Goal: Task Accomplishment & Management: Use online tool/utility

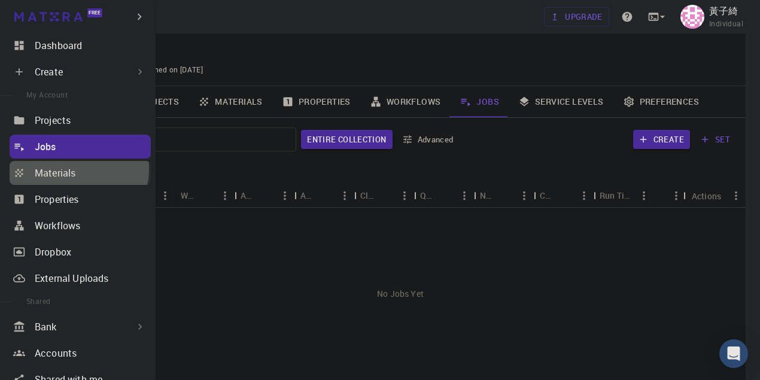
click at [65, 169] on p "Materials" at bounding box center [55, 173] width 41 height 14
click at [68, 173] on p "Materials" at bounding box center [55, 173] width 41 height 14
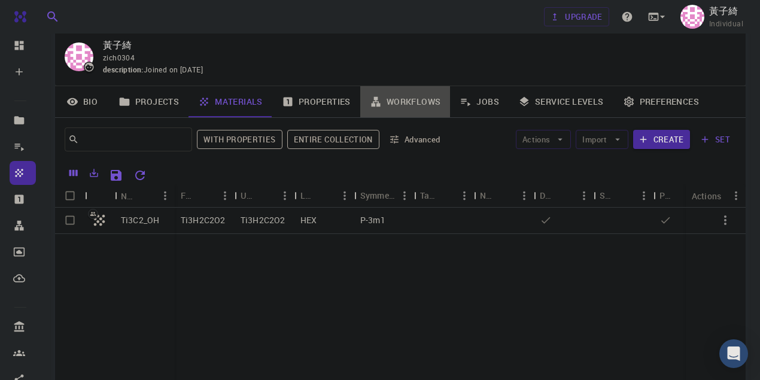
click at [424, 103] on link "Workflows" at bounding box center [405, 101] width 90 height 31
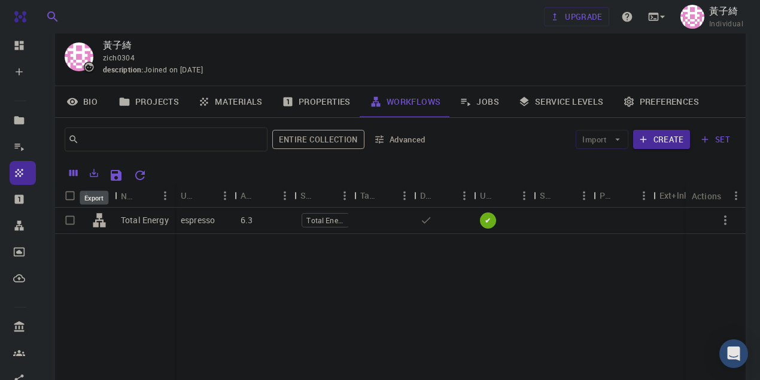
click at [90, 175] on icon "Export" at bounding box center [94, 173] width 11 height 11
click at [273, 302] on div "Total Energy espresso 6.3 Total Energy ✔" at bounding box center [444, 297] width 778 height 178
click at [78, 220] on input "Select row" at bounding box center [70, 220] width 23 height 23
checkbox input "true"
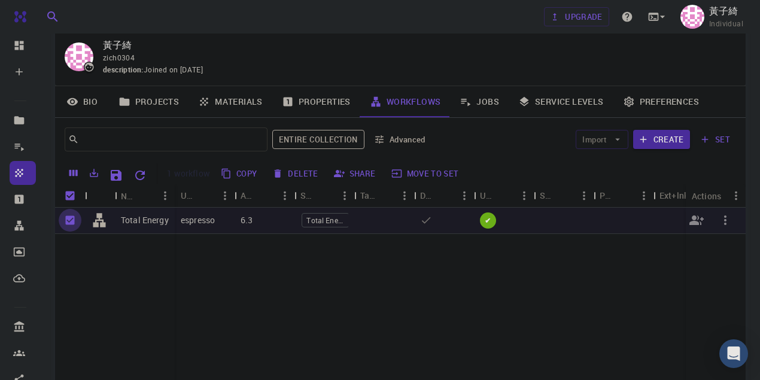
click at [72, 218] on input "Unselect row" at bounding box center [70, 220] width 23 height 23
checkbox input "false"
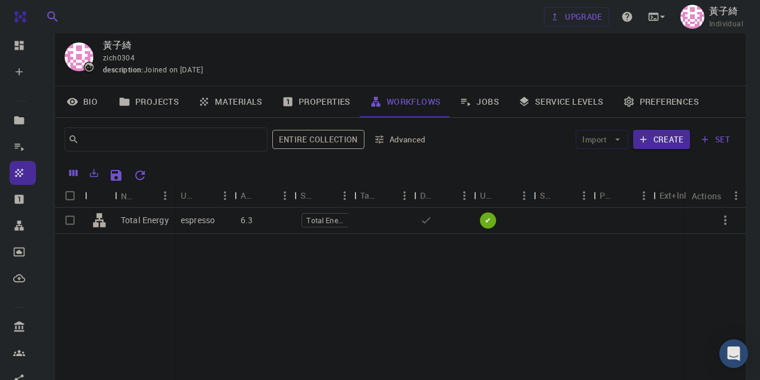
drag, startPoint x: 359, startPoint y: 280, endPoint x: 335, endPoint y: 276, distance: 24.3
click at [335, 276] on div "Total Energy espresso 6.3 Total Energy ✔" at bounding box center [444, 297] width 778 height 178
click at [358, 222] on div at bounding box center [384, 221] width 60 height 26
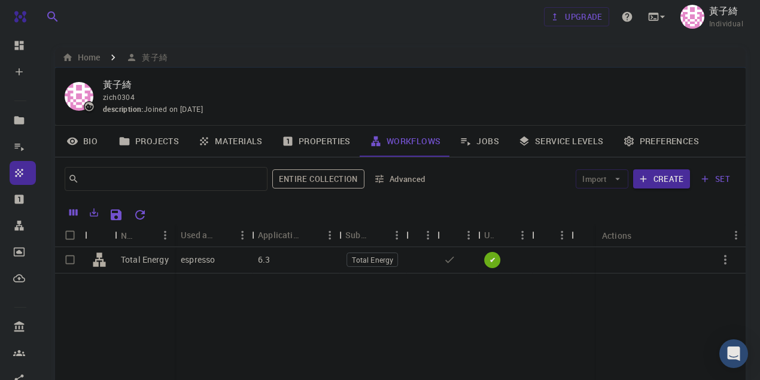
scroll to position [39, 0]
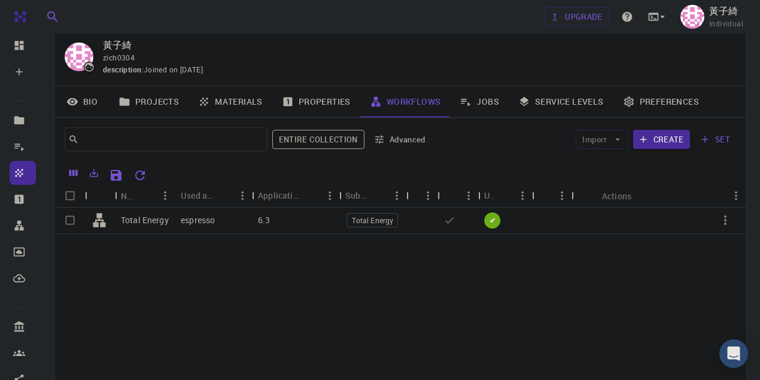
click at [288, 310] on div "Total Energy espresso 6.3 Total Energy ✔" at bounding box center [449, 297] width 789 height 178
click at [657, 136] on button "Create" at bounding box center [661, 139] width 57 height 19
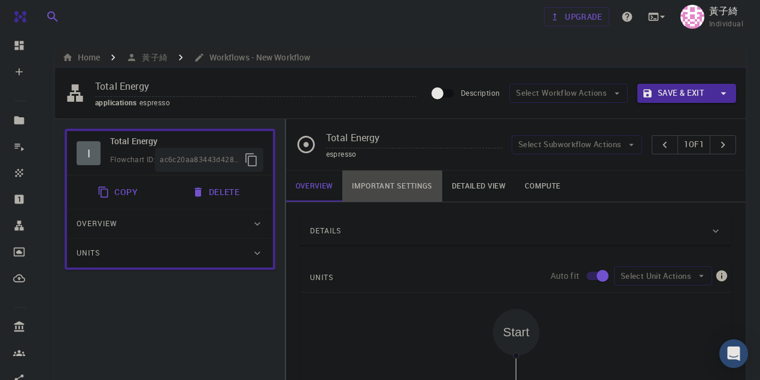
click at [382, 186] on link "Important settings" at bounding box center [391, 186] width 99 height 31
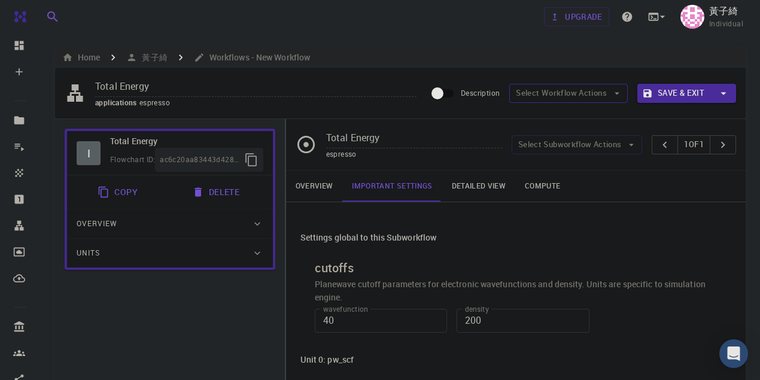
click at [580, 94] on button "Select Workflow Actions" at bounding box center [568, 93] width 118 height 19
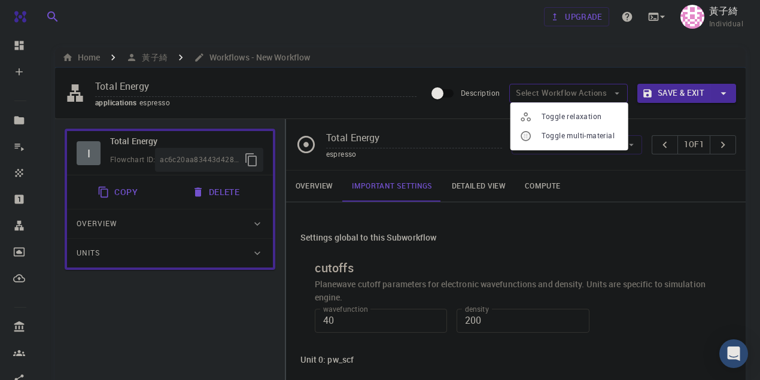
click at [580, 94] on button "Select Workflow Actions" at bounding box center [568, 93] width 118 height 19
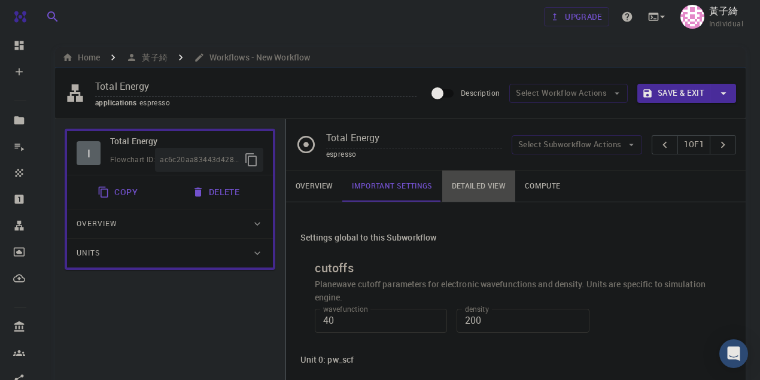
click at [476, 194] on link "Detailed view" at bounding box center [478, 186] width 73 height 31
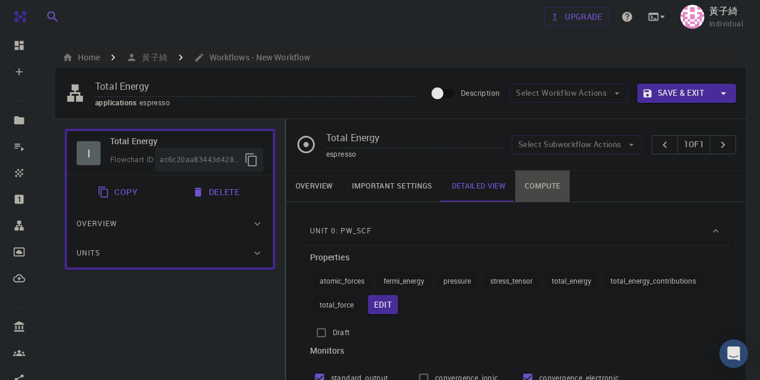
click at [543, 191] on link "Compute" at bounding box center [542, 186] width 54 height 31
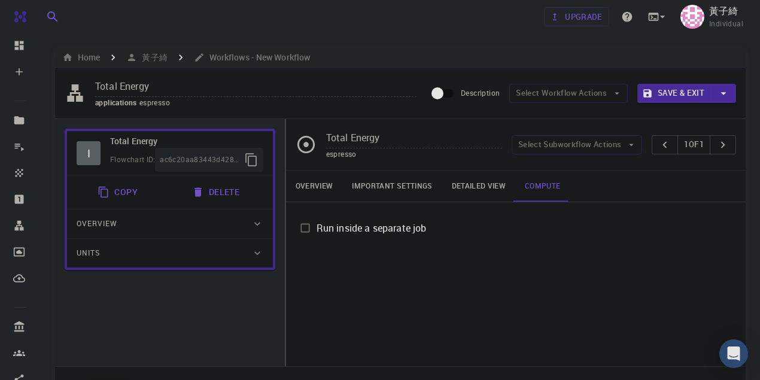
click at [397, 227] on span "Run inside a separate job" at bounding box center [371, 228] width 110 height 14
click at [316, 227] on input "Run inside a separate job" at bounding box center [305, 228] width 23 height 23
checkbox input "true"
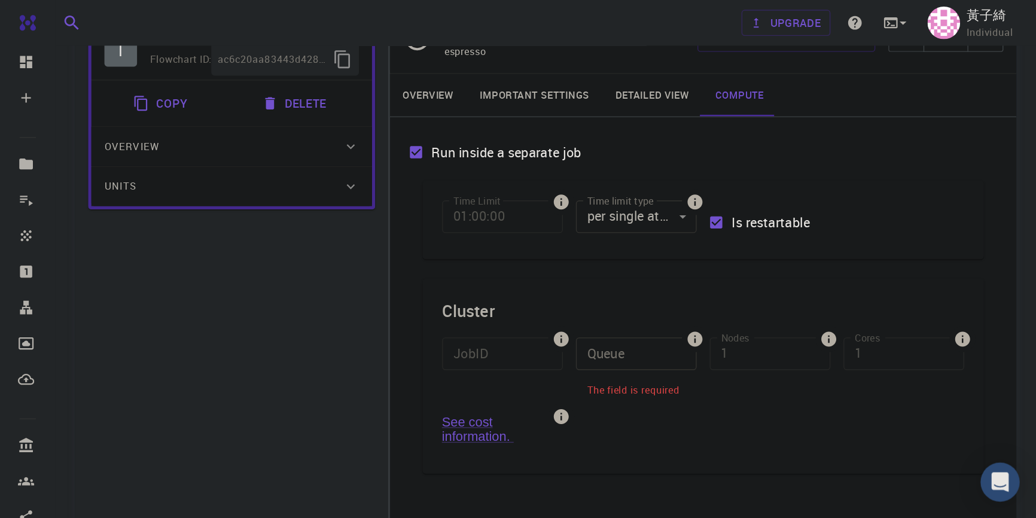
scroll to position [120, 0]
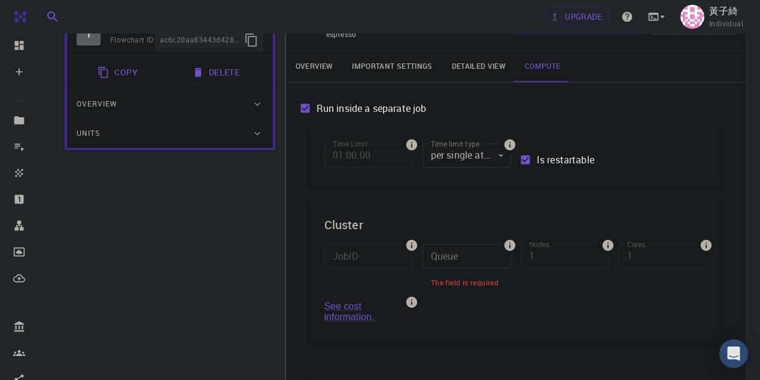
click at [417, 258] on div "Queue Queue The field is required" at bounding box center [462, 263] width 98 height 57
click at [430, 255] on input "Queue" at bounding box center [466, 256] width 89 height 24
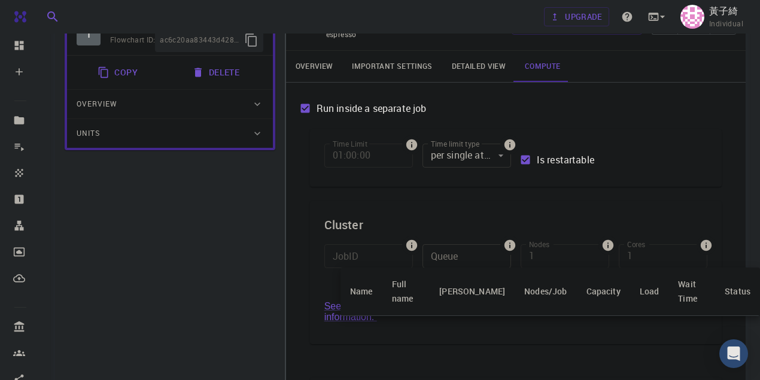
click at [461, 327] on div at bounding box center [380, 190] width 760 height 380
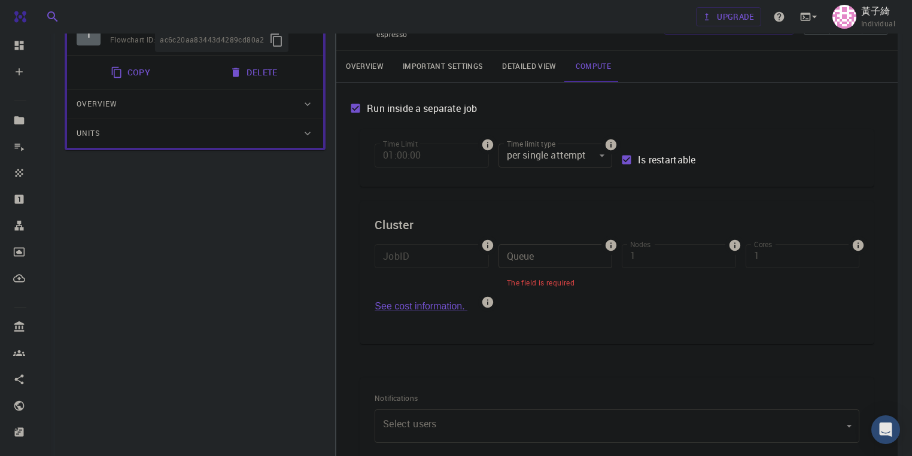
drag, startPoint x: 763, startPoint y: 0, endPoint x: 330, endPoint y: 253, distance: 501.7
click at [331, 253] on div "I Total Energy Flowchart ID: ac6c20aa83443d4289cd80a2 Copy Delete Overview Prop…" at bounding box center [195, 285] width 280 height 573
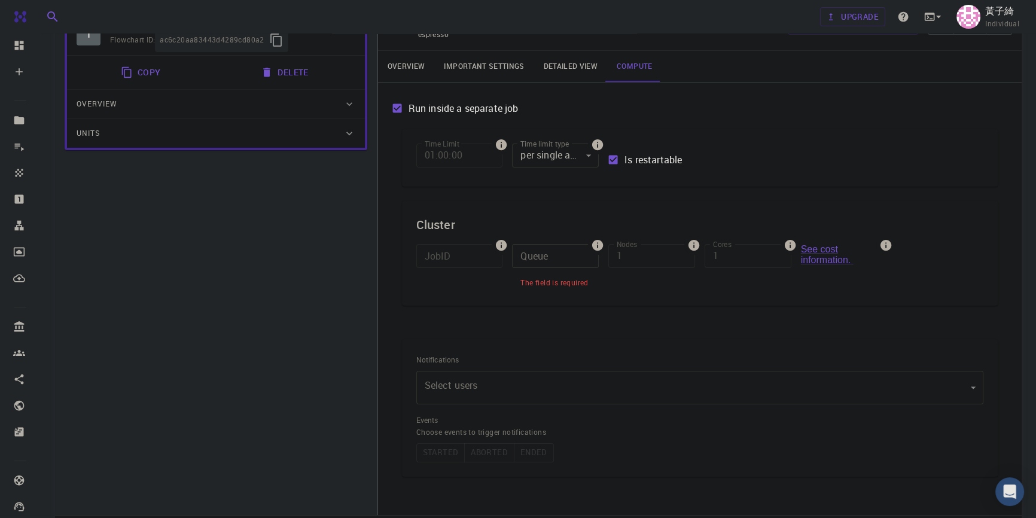
drag, startPoint x: 912, startPoint y: 0, endPoint x: 361, endPoint y: 275, distance: 615.1
click at [361, 275] on div "I Total Energy Flowchart ID: ac6c20aa83443d4289cd80a2 Copy Delete Overview Prop…" at bounding box center [216, 266] width 322 height 535
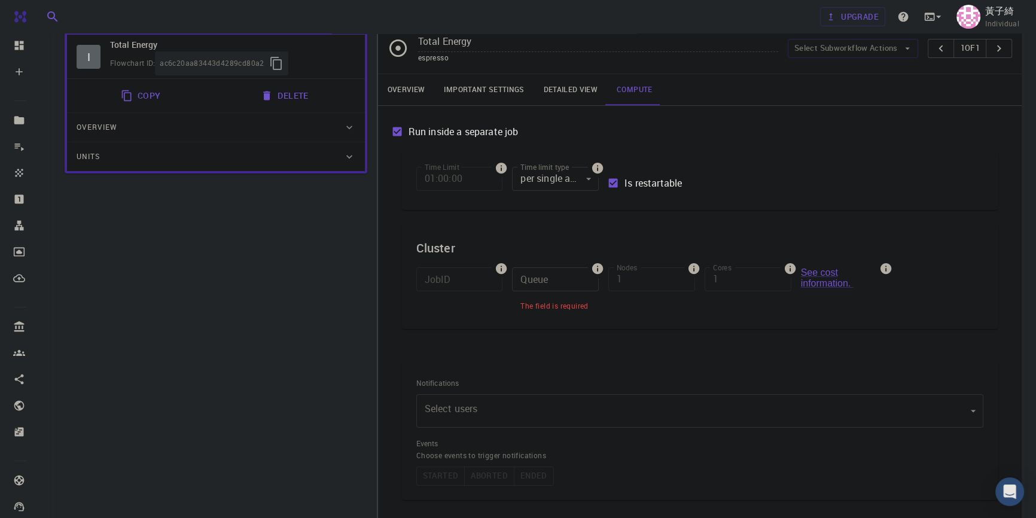
scroll to position [70, 0]
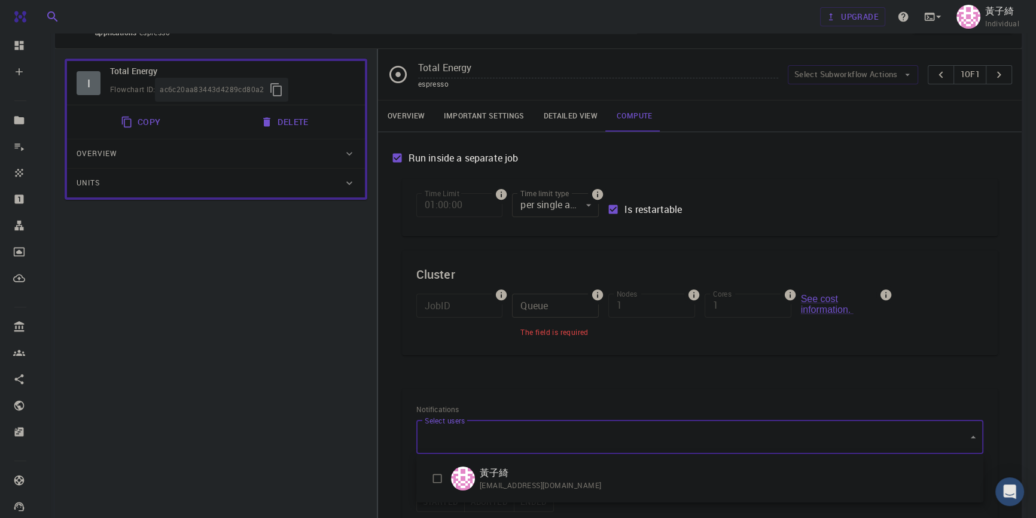
click at [484, 379] on body "Free Dashboard Create New Job New Material Create Material Upload File Import f…" at bounding box center [518, 332] width 1036 height 804
click at [431, 379] on input "checkbox" at bounding box center [437, 478] width 23 height 23
checkbox input "true"
type input "[object Object]"
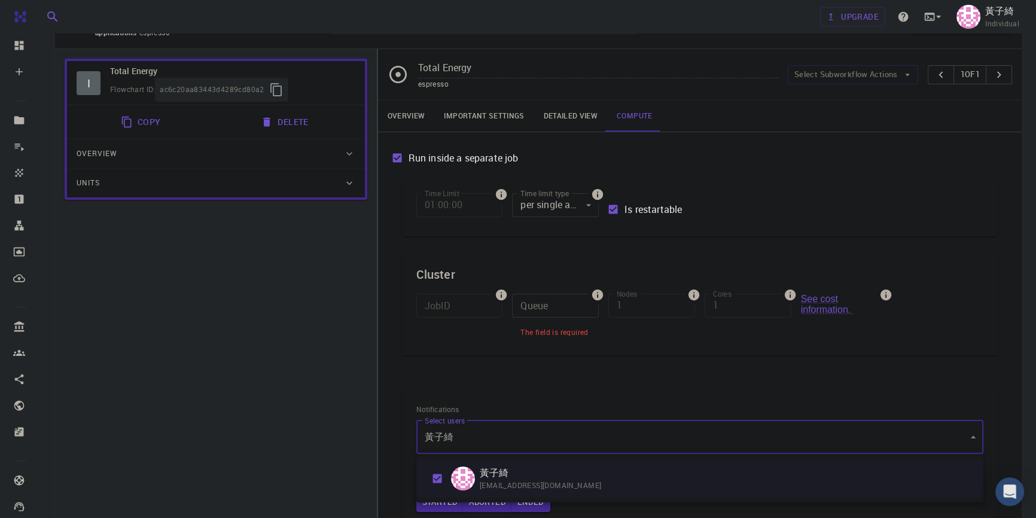
click at [355, 379] on div at bounding box center [518, 259] width 1036 height 518
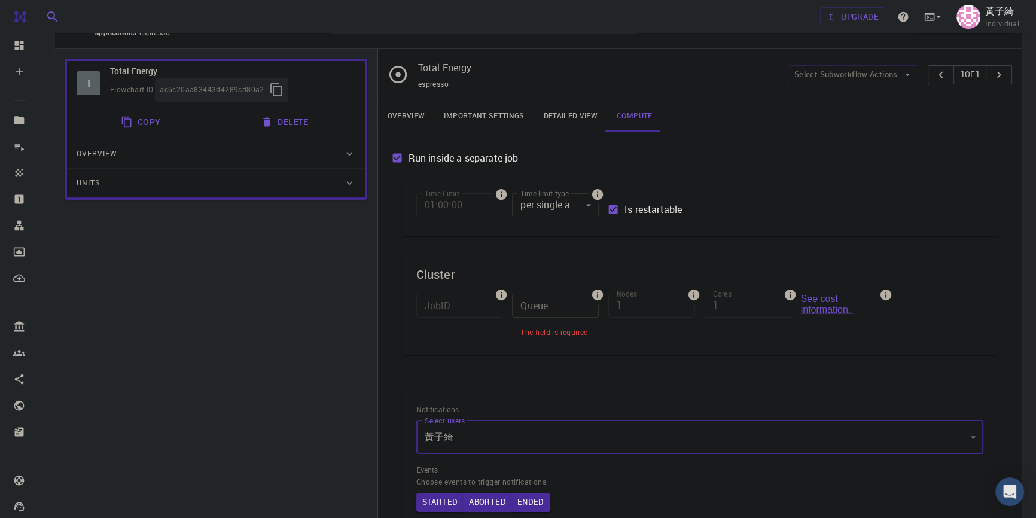
click at [549, 309] on input "Queue" at bounding box center [555, 306] width 87 height 24
click at [582, 335] on th "Full name" at bounding box center [582, 335] width 57 height 34
click at [583, 340] on th "Full name" at bounding box center [582, 335] width 57 height 34
click at [541, 315] on div at bounding box center [518, 259] width 1036 height 518
click at [539, 307] on input "Queue" at bounding box center [555, 306] width 87 height 24
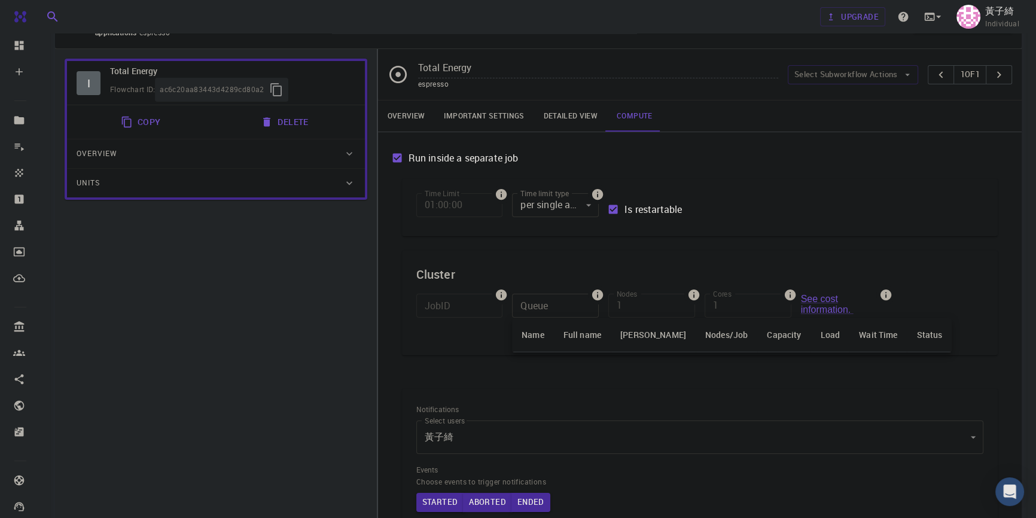
click at [638, 298] on div at bounding box center [518, 259] width 1036 height 518
click at [546, 311] on input "Queue" at bounding box center [555, 306] width 87 height 24
click at [549, 309] on div at bounding box center [518, 259] width 1036 height 518
click at [543, 302] on input "Queue" at bounding box center [555, 306] width 87 height 24
click at [548, 307] on div at bounding box center [518, 259] width 1036 height 518
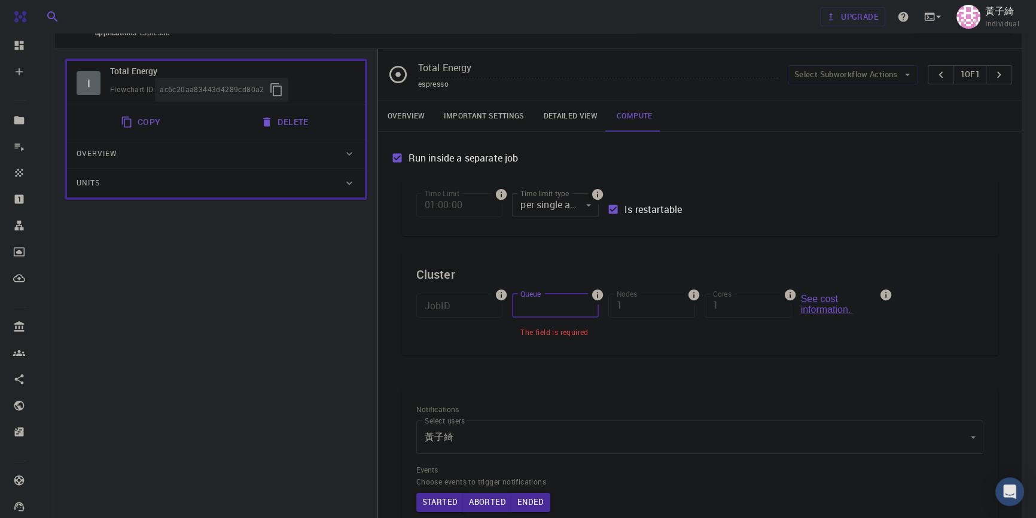
paste input "Debug"
click at [526, 373] on div "Time Limit 01:00:00 Time Limit Time limit type per single attempt 0 Time limit …" at bounding box center [699, 274] width 615 height 210
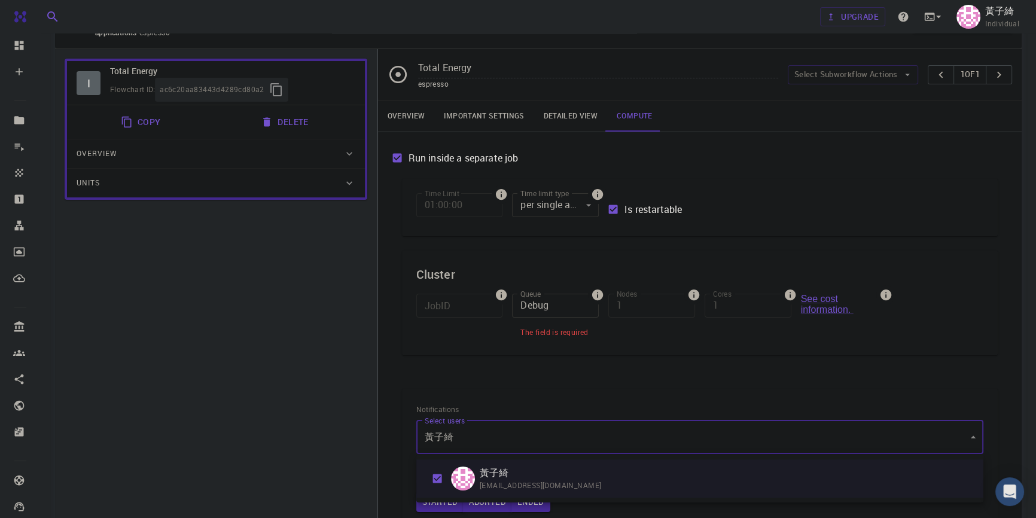
click at [475, 379] on body "Free Dashboard Create New Job New Material Create Material Upload File Import f…" at bounding box center [518, 332] width 1036 height 804
click at [482, 379] on div at bounding box center [518, 259] width 1036 height 518
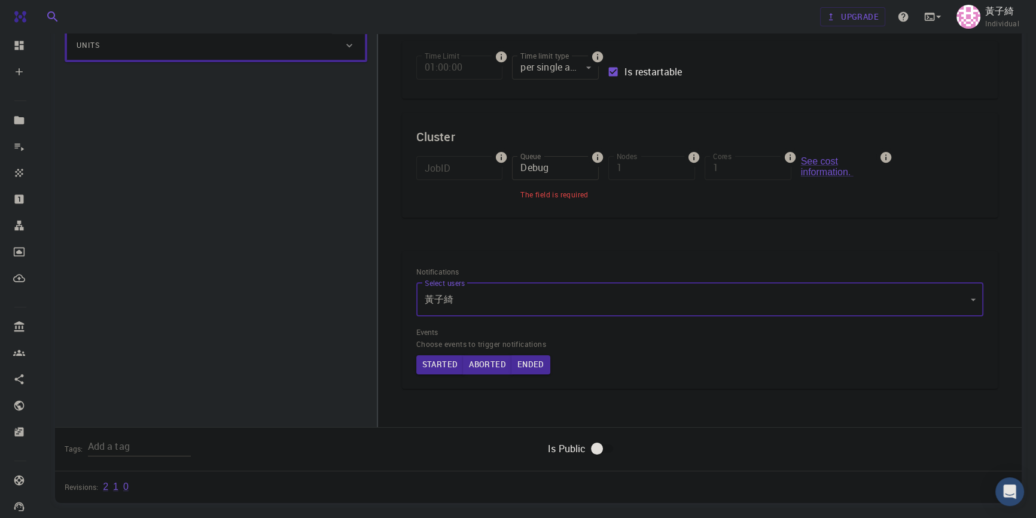
scroll to position [287, 0]
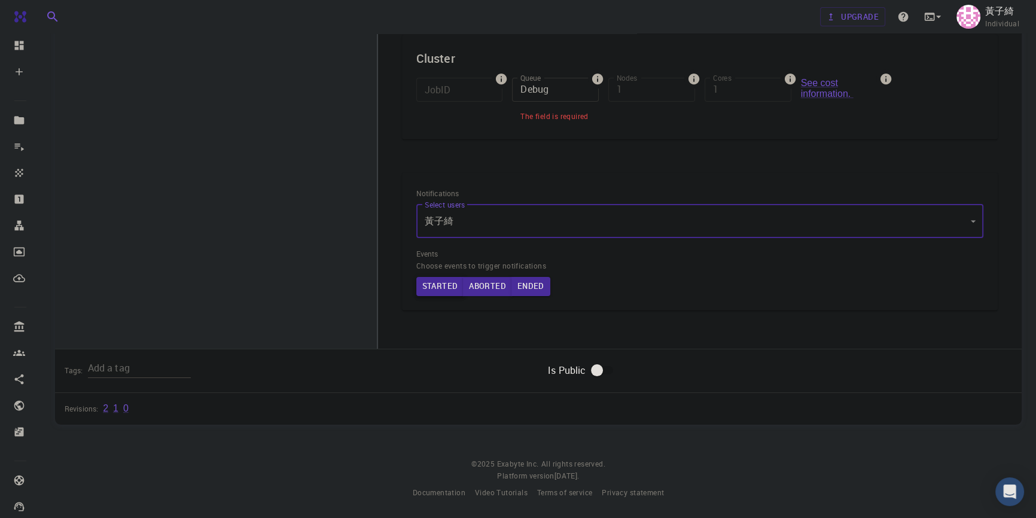
click at [433, 284] on button "Started" at bounding box center [440, 286] width 48 height 19
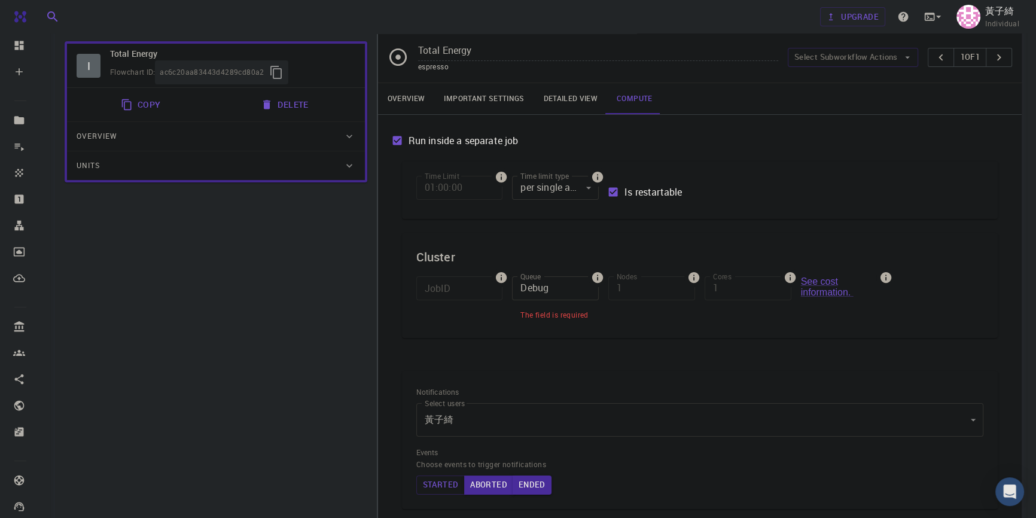
scroll to position [163, 0]
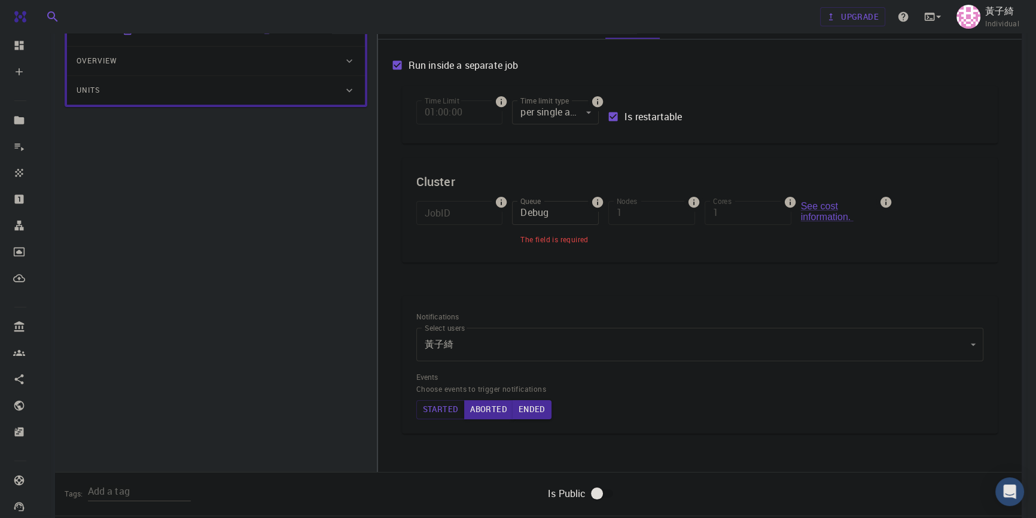
click at [558, 216] on input "Debug" at bounding box center [555, 213] width 87 height 24
click at [660, 277] on div at bounding box center [518, 259] width 1036 height 518
click at [502, 217] on div "JobID JobID Queue Debug Queue The field is required Nodes 1 Nodes Cores 1 Cores…" at bounding box center [695, 219] width 577 height 57
paste input "Ordinary"
click at [589, 290] on div "Notifications Select users 黃子綺 [object Object] Select users Events Choose event…" at bounding box center [699, 372] width 615 height 171
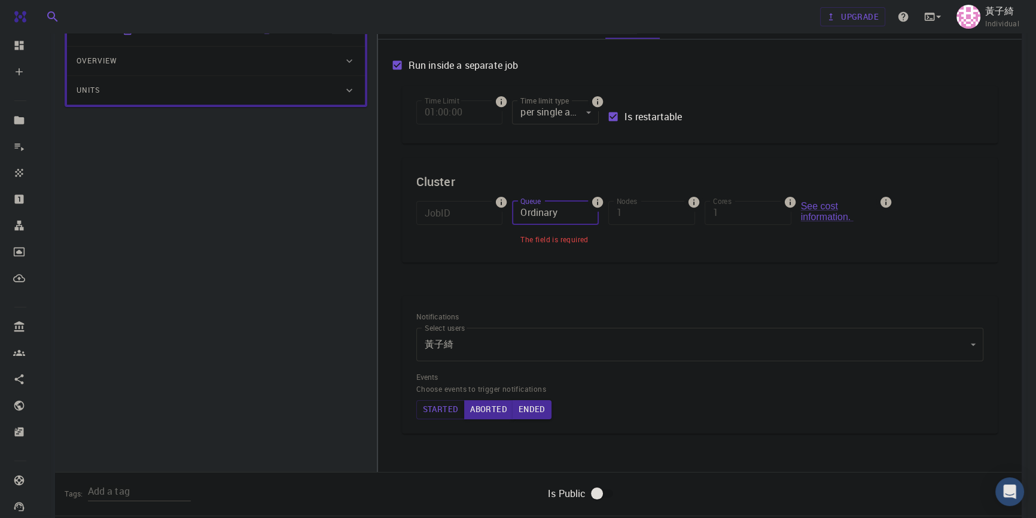
click at [497, 218] on div "JobID JobID Queue Ordinary Queue The field is required Nodes 1 Nodes Cores 1 Co…" at bounding box center [695, 219] width 577 height 57
type input "D"
click at [659, 269] on div "Time Limit 01:00:00 Time Limit Time limit type per single attempt 0 Time limit …" at bounding box center [700, 181] width 596 height 191
click at [519, 257] on div "Cluster JobID JobID Queue D Queue The field is required Nodes 1 Nodes Cores 1 C…" at bounding box center [700, 210] width 596 height 105
click at [631, 205] on label "Nodes" at bounding box center [627, 201] width 20 height 10
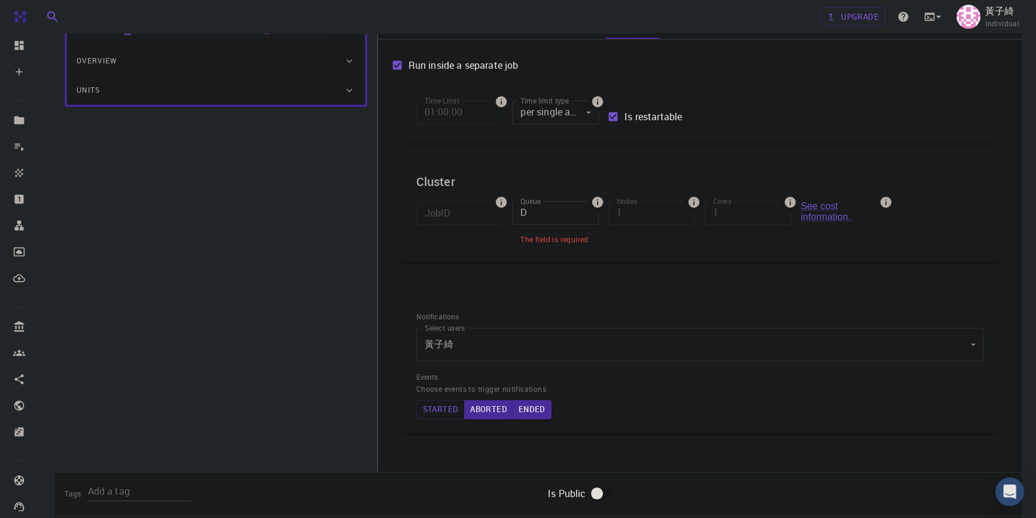
click at [641, 276] on div "Time Limit 01:00:00 Time Limit Time limit type per single attempt 0 Time limit …" at bounding box center [700, 181] width 596 height 191
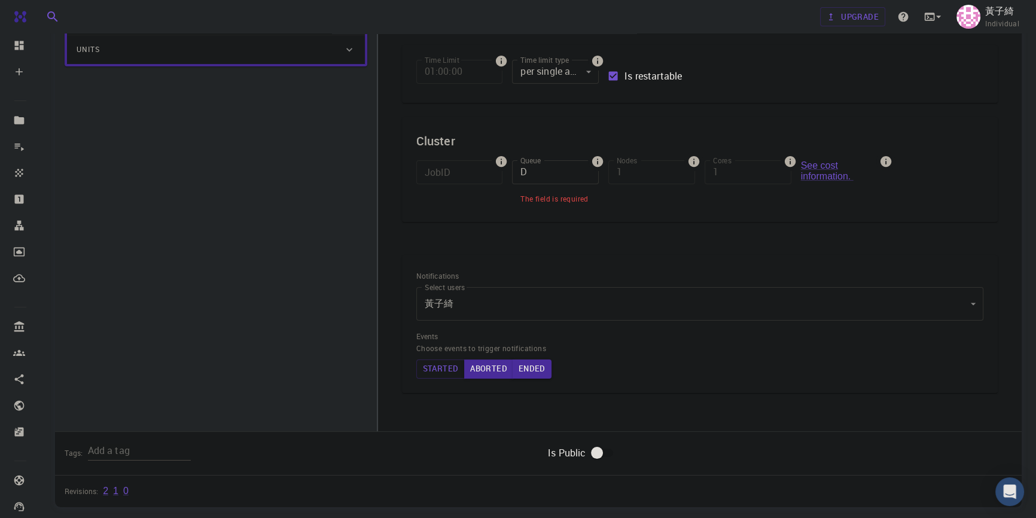
scroll to position [272, 0]
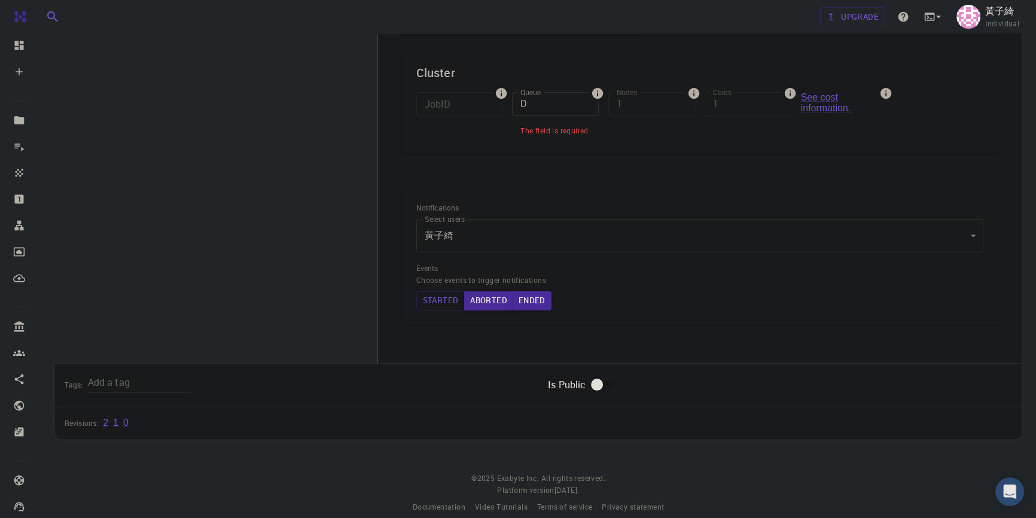
click at [497, 300] on button "Aborted" at bounding box center [488, 300] width 49 height 19
click at [525, 305] on button "Ended" at bounding box center [533, 300] width 39 height 19
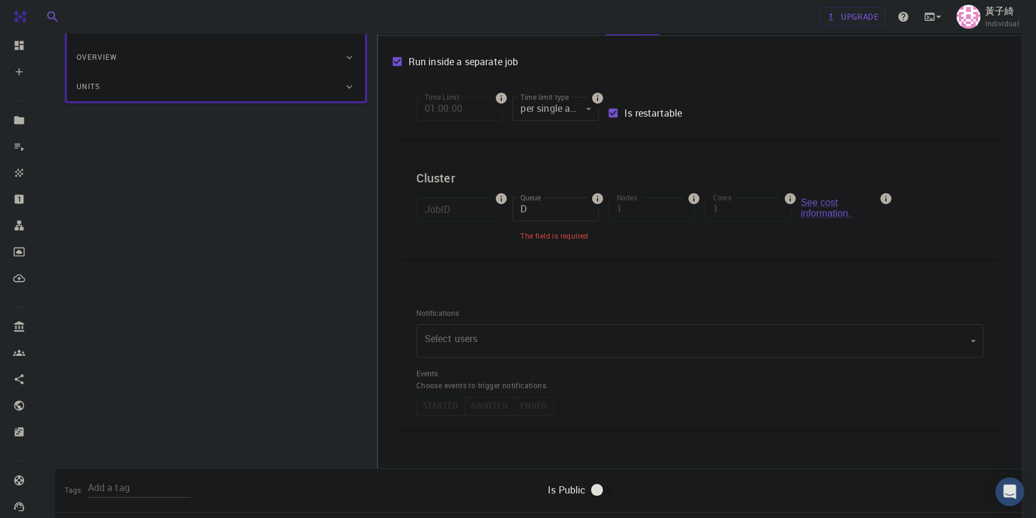
scroll to position [163, 0]
click at [506, 320] on h6 "Notifications" at bounding box center [699, 317] width 567 height 13
click at [491, 346] on body "Free Dashboard Create New Job New Material Create Material Upload File Import f…" at bounding box center [518, 239] width 1036 height 804
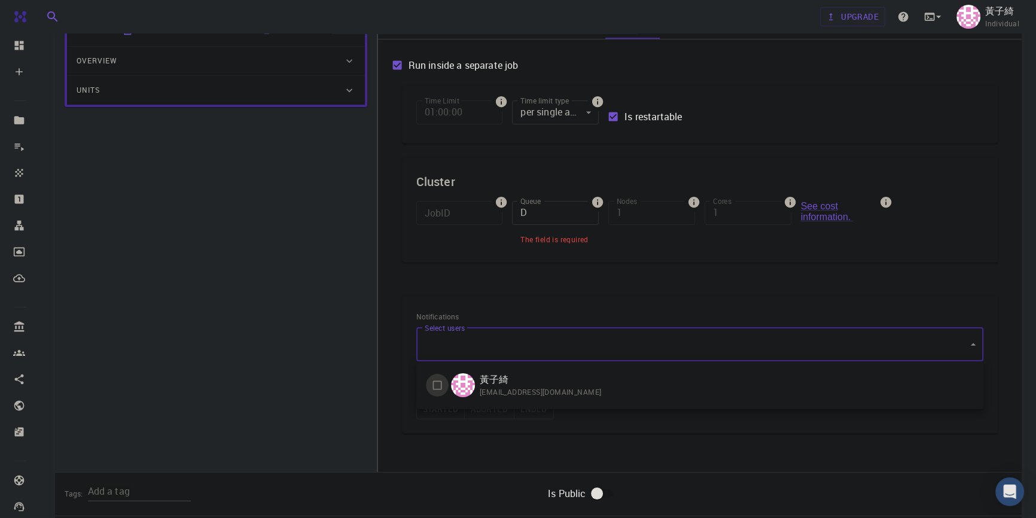
click at [443, 379] on input "checkbox" at bounding box center [437, 385] width 23 height 23
checkbox input "true"
type input "[object Object]"
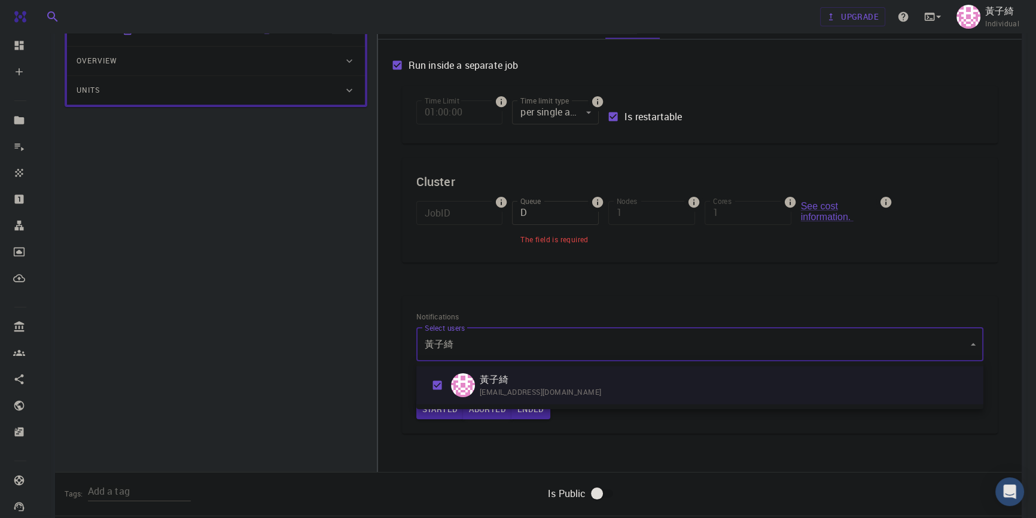
click at [437, 379] on div at bounding box center [518, 259] width 1036 height 518
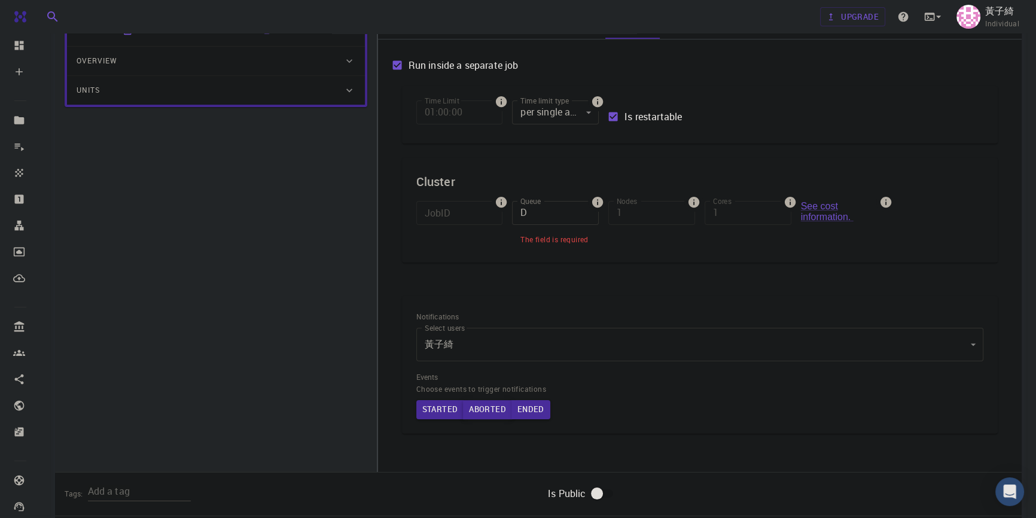
click at [476, 379] on button "Aborted" at bounding box center [487, 409] width 49 height 19
click at [443, 379] on button "Started" at bounding box center [440, 409] width 48 height 19
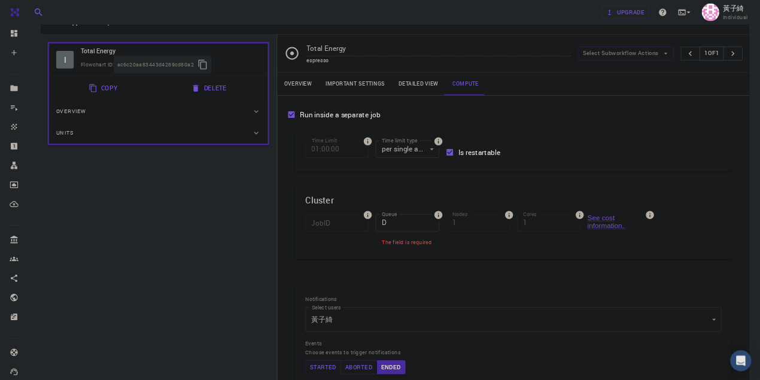
scroll to position [0, 0]
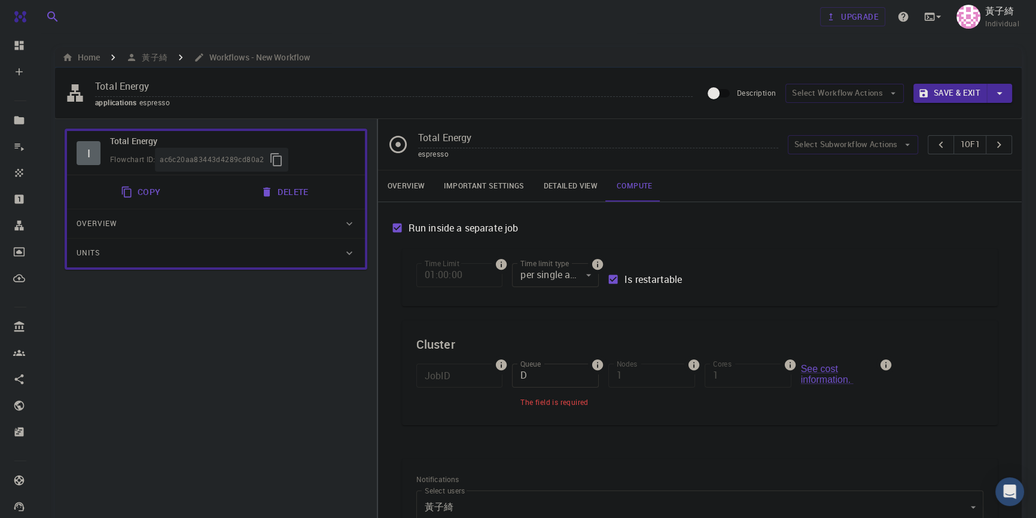
click at [275, 160] on icon "button" at bounding box center [276, 160] width 14 height 14
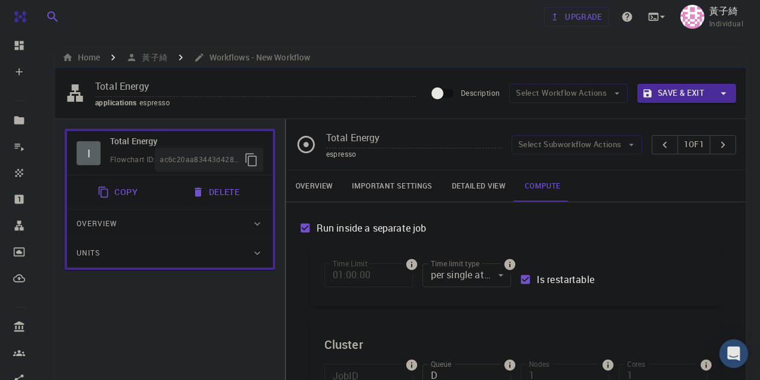
drag, startPoint x: 1028, startPoint y: 0, endPoint x: 185, endPoint y: 293, distance: 892.5
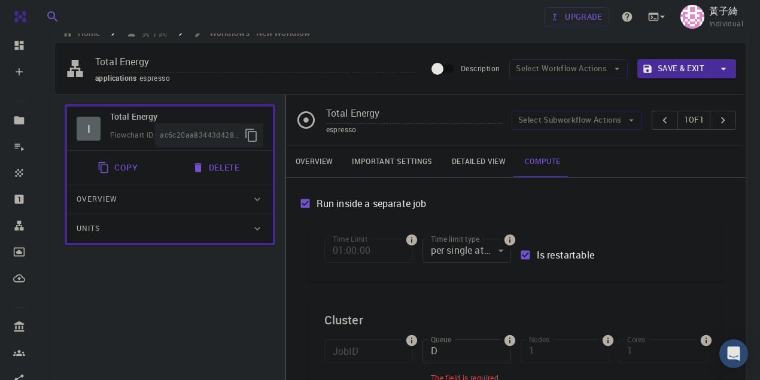
scroll to position [80, 0]
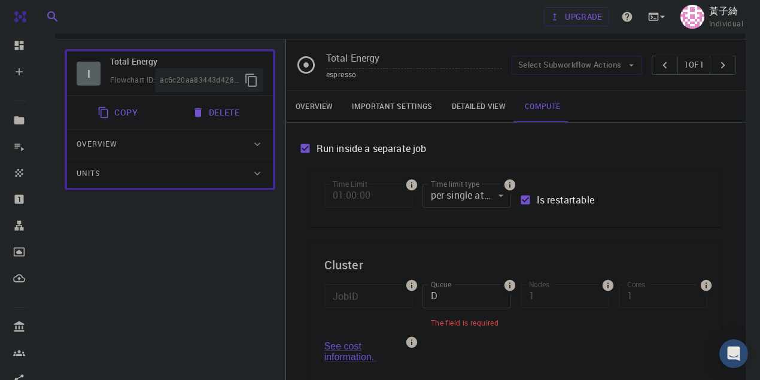
click at [478, 193] on body "Free Dashboard Create New Job New Material Create Material Upload File Import f…" at bounding box center [380, 341] width 760 height 842
click at [479, 193] on div at bounding box center [380, 190] width 760 height 380
click at [479, 193] on body "Free Dashboard Create New Job New Material Create Material Upload File Import f…" at bounding box center [380, 341] width 760 height 842
click at [464, 244] on li "compound" at bounding box center [466, 244] width 99 height 22
click at [500, 197] on body "Free Dashboard Create New Job New Material Create Material Upload File Import f…" at bounding box center [380, 341] width 760 height 842
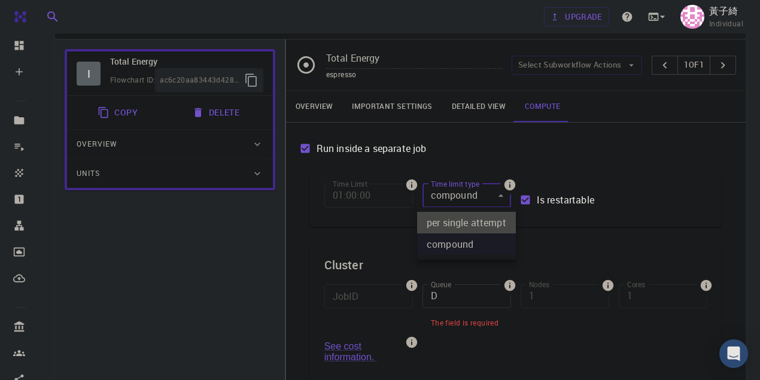
click at [470, 224] on li "per single attempt" at bounding box center [466, 223] width 99 height 22
type input "0"
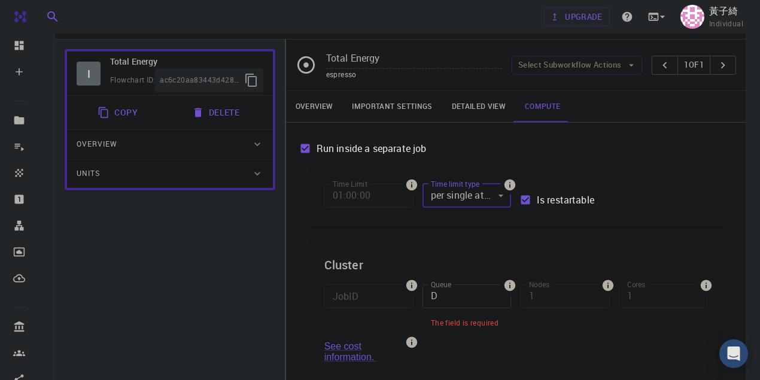
click at [495, 233] on div "Time Limit 01:00:00 Time Limit Time limit type per single attempt 0 Time limit …" at bounding box center [516, 283] width 412 height 229
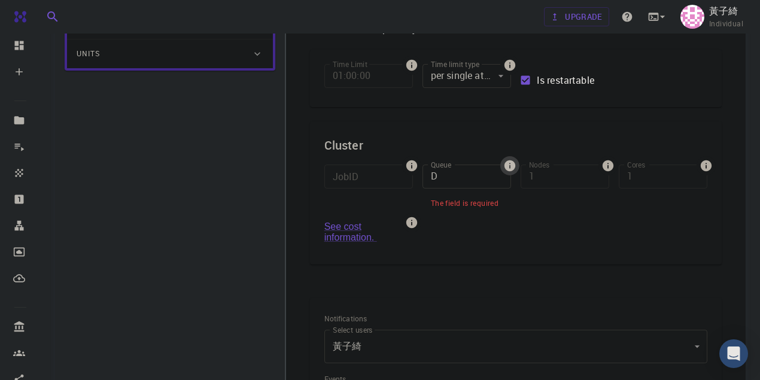
click at [508, 166] on icon "info" at bounding box center [509, 165] width 11 height 11
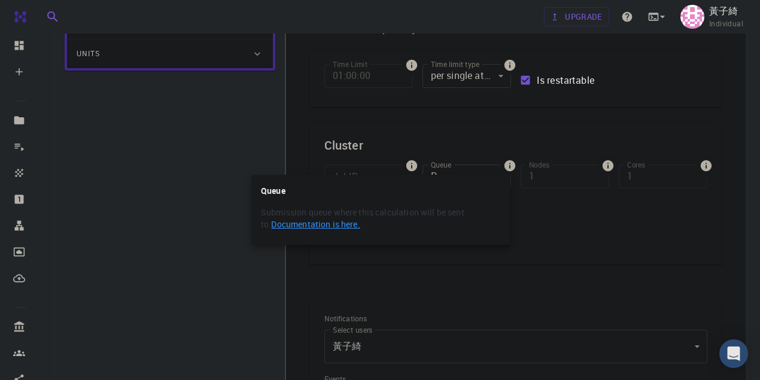
click at [338, 226] on link "Documentation is here." at bounding box center [315, 223] width 89 height 11
click at [445, 276] on div at bounding box center [380, 190] width 760 height 380
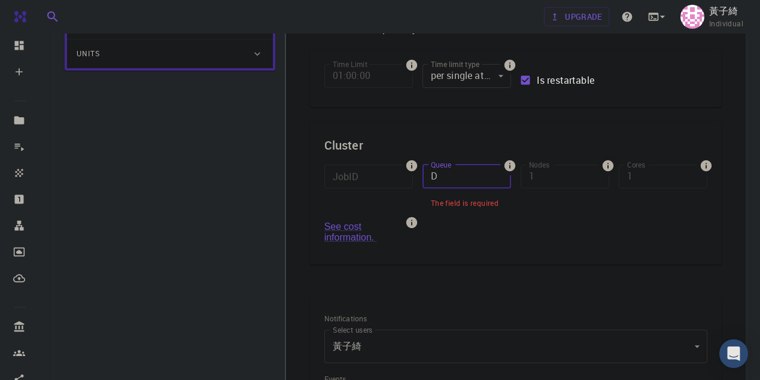
click at [389, 174] on div "JobID JobID Queue D Queue The field is required Nodes 1 Nodes Cores 1 Cores See…" at bounding box center [511, 202] width 392 height 95
paste input "[1a][1b][1c]{2}[3][4]"
drag, startPoint x: 494, startPoint y: 178, endPoint x: 478, endPoint y: 178, distance: 16.2
click at [478, 178] on input "[1a][1b][1c]{2}[3][4]" at bounding box center [466, 177] width 89 height 24
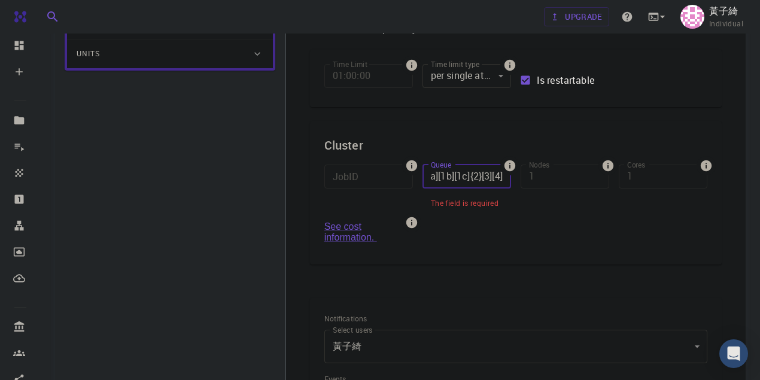
scroll to position [0, 0]
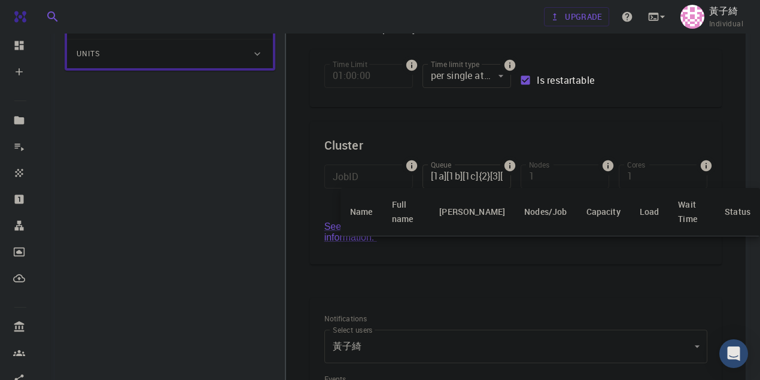
drag, startPoint x: 496, startPoint y: 176, endPoint x: 479, endPoint y: 179, distance: 17.6
click at [479, 179] on div at bounding box center [380, 190] width 760 height 380
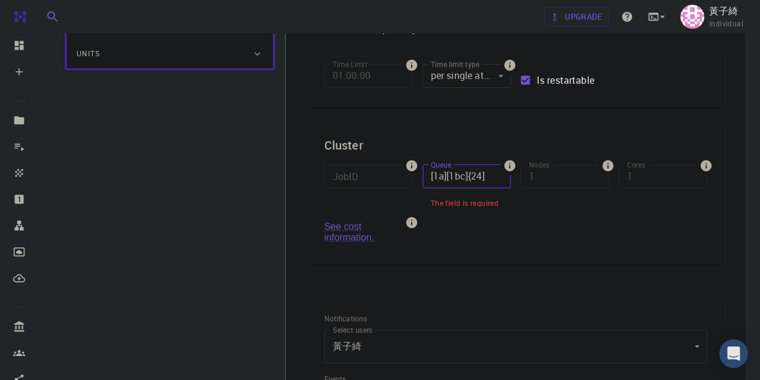
click at [483, 178] on input "[1a][1bc]{24]" at bounding box center [466, 177] width 89 height 24
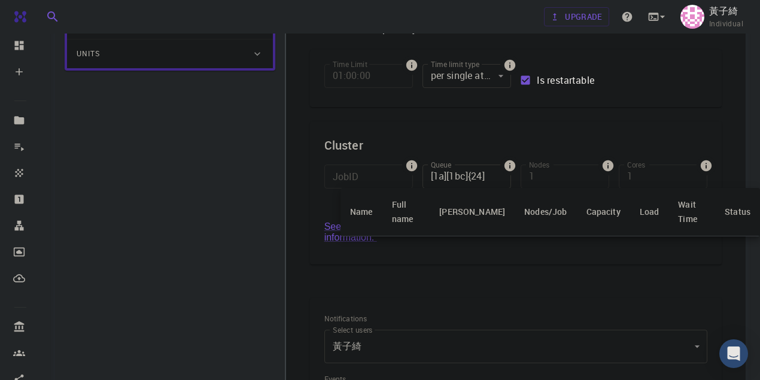
click at [485, 178] on div at bounding box center [380, 190] width 760 height 380
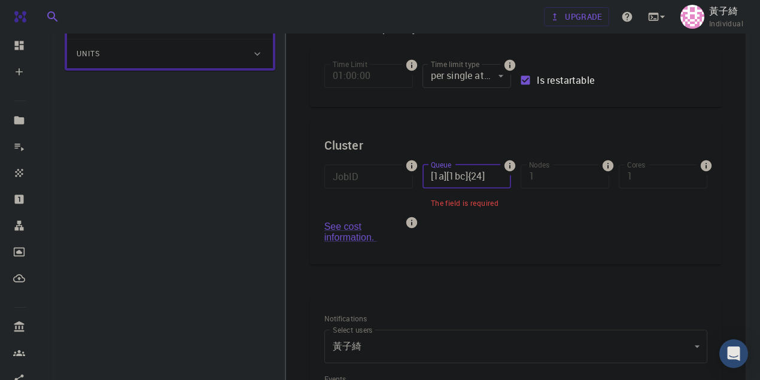
click at [483, 176] on input "[1a][1bc]{24]" at bounding box center [466, 177] width 89 height 24
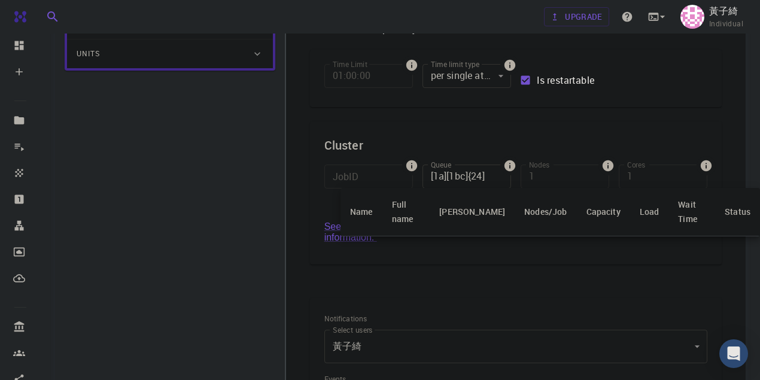
click at [486, 178] on div at bounding box center [380, 190] width 760 height 380
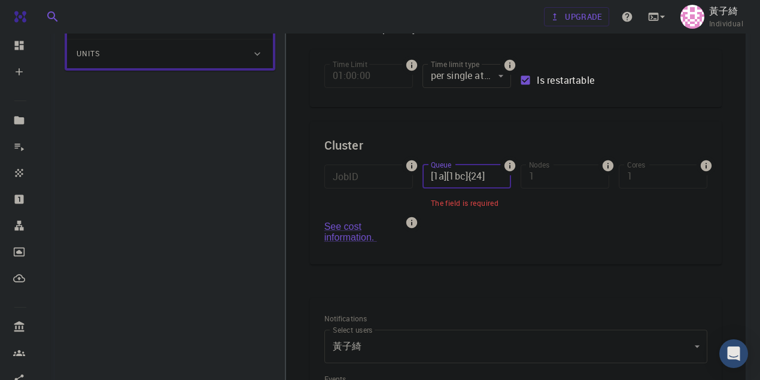
click at [484, 177] on input "[1a][1bc]{24]" at bounding box center [466, 177] width 89 height 24
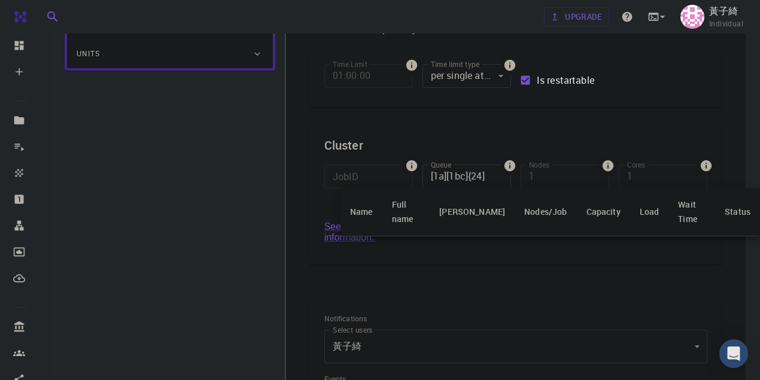
click at [481, 179] on div at bounding box center [380, 190] width 760 height 380
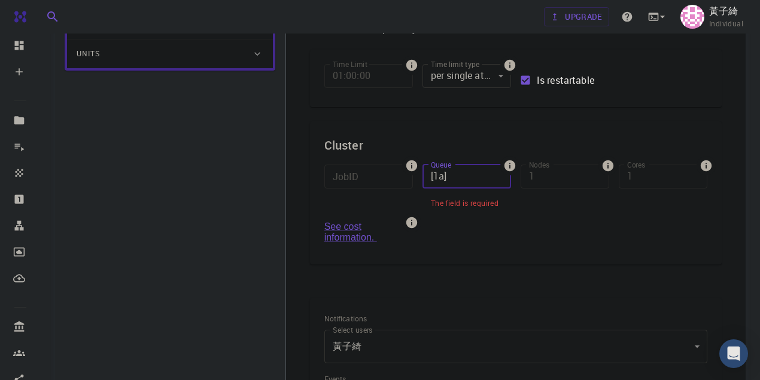
type input "[1a]"
click at [495, 258] on div "Cluster JobID JobID Queue [1a] Queue The field is required Nodes 1 Nodes Cores …" at bounding box center [516, 192] width 412 height 143
click at [395, 182] on div "JobID JobID Queue [1a] Queue The field is required Nodes 1 Nodes Cores 1 Cores …" at bounding box center [511, 202] width 392 height 95
click at [457, 379] on h6 "Events" at bounding box center [515, 379] width 383 height 13
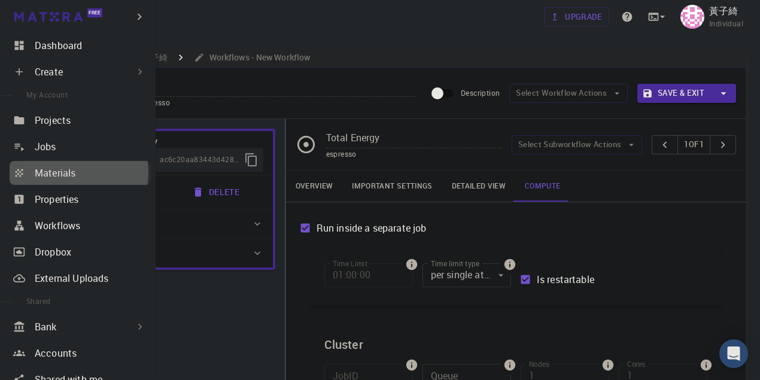
click at [61, 172] on p "Materials" at bounding box center [55, 173] width 41 height 14
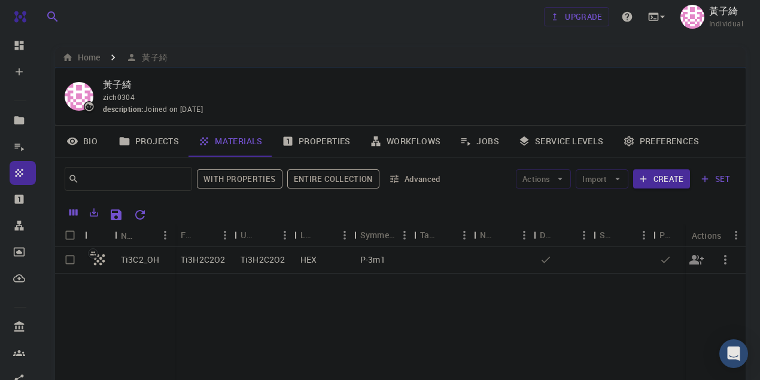
click at [148, 260] on p "Ti3C2_OH" at bounding box center [140, 260] width 38 height 12
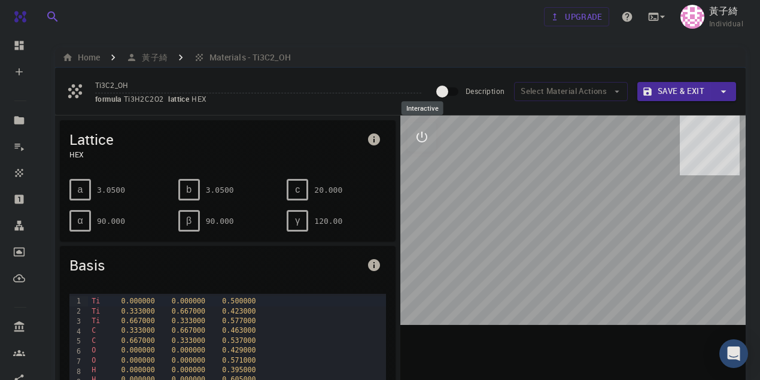
click at [426, 142] on icon "interactive" at bounding box center [422, 137] width 14 height 14
click at [422, 164] on icon "view" at bounding box center [422, 166] width 14 height 14
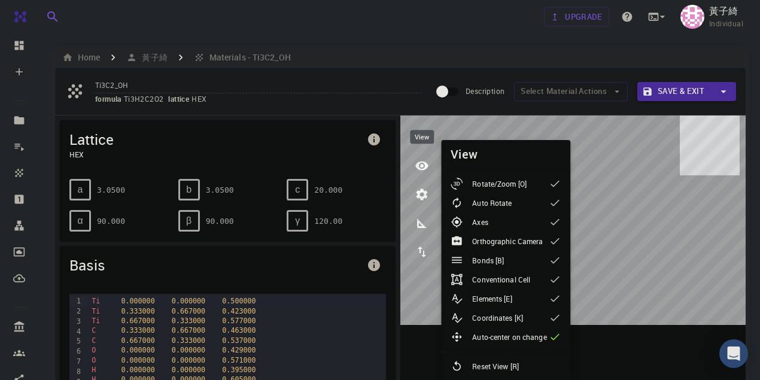
click at [422, 164] on icon "view" at bounding box center [422, 166] width 14 height 14
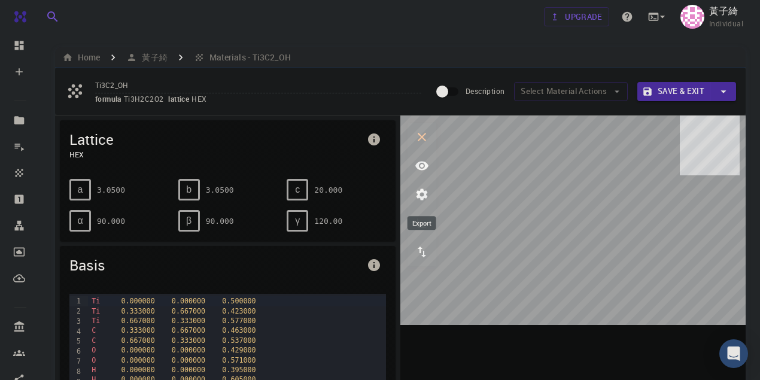
click at [427, 249] on icon "export" at bounding box center [422, 252] width 14 height 14
click at [425, 196] on icon "parameters" at bounding box center [421, 194] width 11 height 11
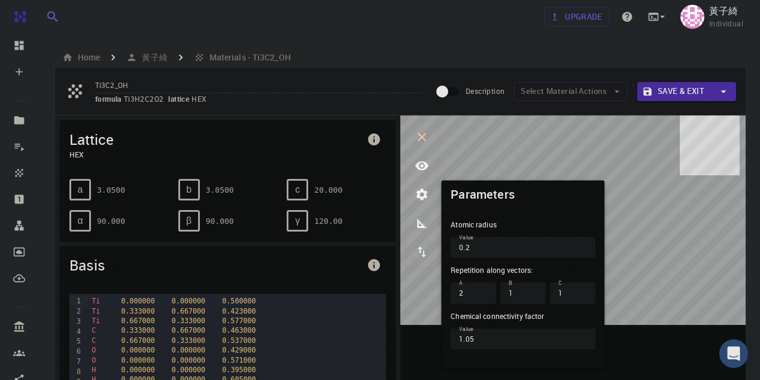
click at [485, 290] on input "2" at bounding box center [472, 293] width 45 height 20
click at [485, 290] on input "3" at bounding box center [472, 293] width 45 height 20
click at [485, 290] on input "4" at bounding box center [472, 293] width 45 height 20
click at [485, 290] on input "5" at bounding box center [472, 293] width 45 height 20
click at [485, 290] on input "6" at bounding box center [472, 293] width 45 height 20
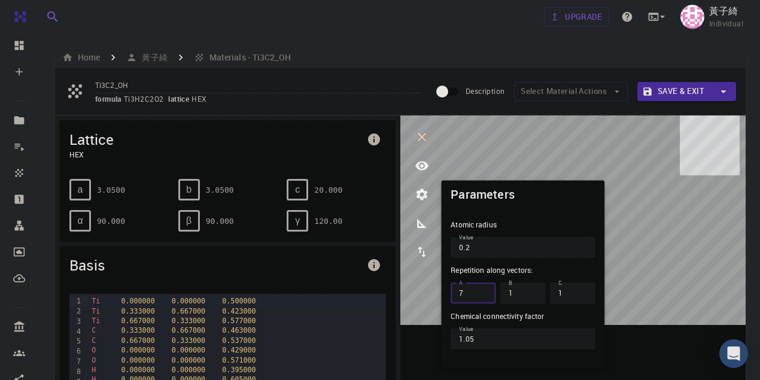
click at [485, 290] on input "7" at bounding box center [472, 293] width 45 height 20
click at [485, 290] on input "8" at bounding box center [472, 293] width 45 height 20
click at [485, 290] on input "9" at bounding box center [472, 293] width 45 height 20
type input "10"
click at [485, 290] on input "10" at bounding box center [472, 293] width 45 height 20
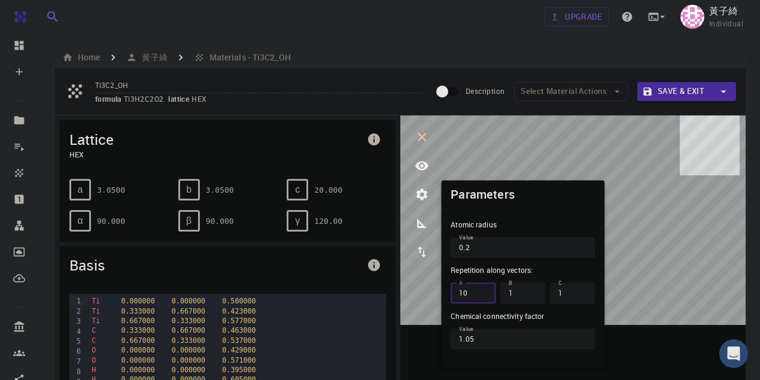
click at [485, 290] on input "10" at bounding box center [472, 293] width 45 height 20
click at [533, 291] on input "2" at bounding box center [522, 293] width 45 height 20
click at [533, 289] on input "4" at bounding box center [522, 293] width 45 height 20
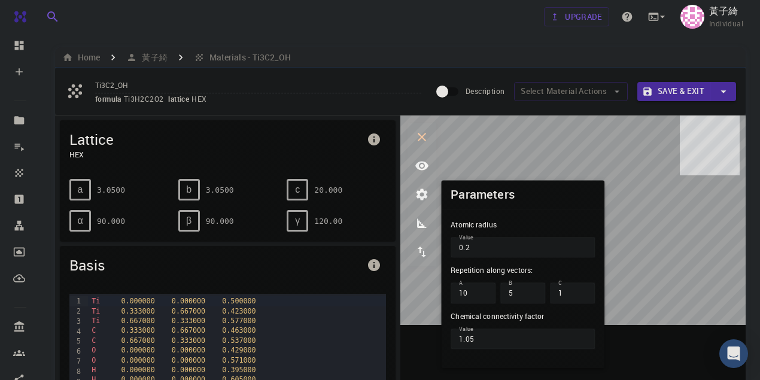
click at [533, 289] on input "5" at bounding box center [522, 293] width 45 height 20
click at [533, 289] on input "6" at bounding box center [522, 293] width 45 height 20
click at [533, 289] on input "7" at bounding box center [522, 293] width 45 height 20
click at [533, 289] on input "8" at bounding box center [522, 293] width 45 height 20
click at [533, 290] on input "9" at bounding box center [522, 293] width 45 height 20
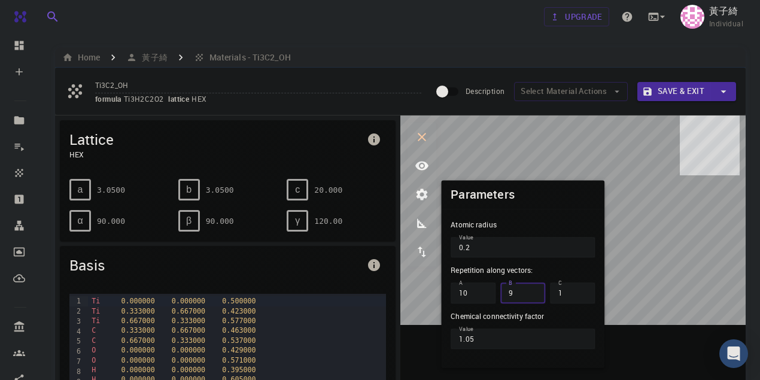
type input "10"
click at [533, 290] on input "10" at bounding box center [522, 293] width 45 height 20
click at [581, 291] on input "2" at bounding box center [572, 293] width 45 height 20
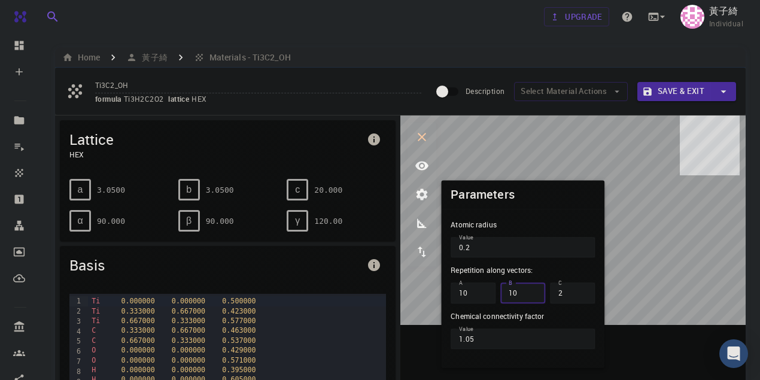
click at [581, 291] on input "3" at bounding box center [572, 293] width 45 height 20
click at [581, 291] on input "4" at bounding box center [572, 293] width 45 height 20
click at [581, 291] on input "5" at bounding box center [572, 293] width 45 height 20
click at [581, 291] on input "6" at bounding box center [572, 293] width 45 height 20
click at [581, 291] on input "7" at bounding box center [572, 293] width 45 height 20
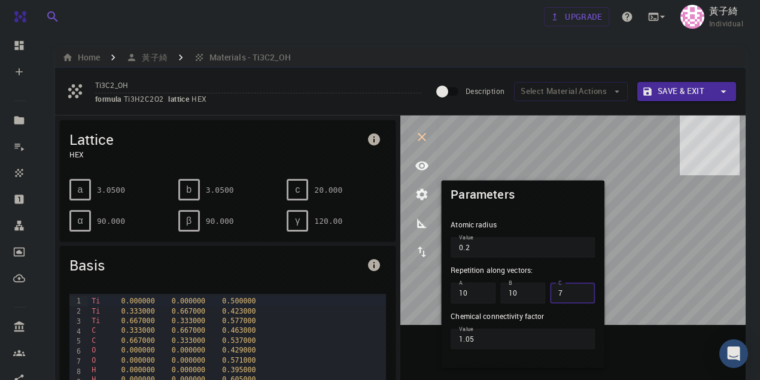
click at [581, 291] on input "8" at bounding box center [572, 293] width 45 height 20
click at [581, 291] on input "9" at bounding box center [572, 293] width 45 height 20
type input "10"
click at [581, 291] on input "10" at bounding box center [572, 293] width 45 height 20
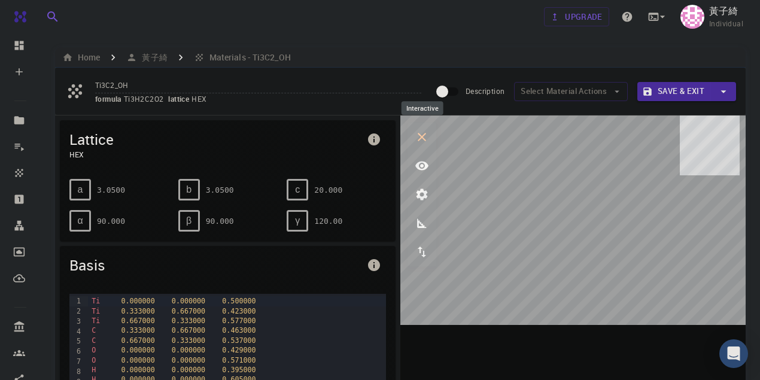
click at [427, 138] on icon "interactive" at bounding box center [422, 137] width 14 height 14
drag, startPoint x: 493, startPoint y: 278, endPoint x: 548, endPoint y: 267, distance: 56.1
click at [548, 267] on div at bounding box center [572, 301] width 345 height 372
click at [467, 298] on div at bounding box center [572, 301] width 345 height 372
click at [376, 294] on div "Ti 0.000000 0.000000 0.500000 Ti 0.333000 0.667000 0.423000 Ti 0.667000 0.33300…" at bounding box center [237, 354] width 298 height 120
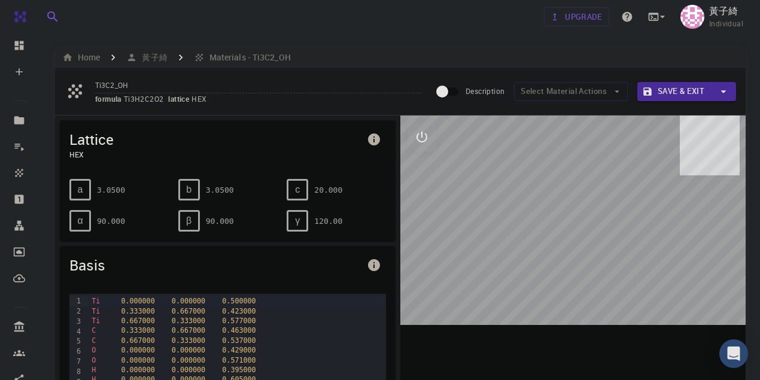
click at [459, 298] on div at bounding box center [572, 301] width 345 height 372
click at [690, 200] on div at bounding box center [572, 301] width 345 height 372
drag, startPoint x: 559, startPoint y: 225, endPoint x: 595, endPoint y: 235, distance: 37.9
click at [595, 235] on div at bounding box center [572, 301] width 345 height 372
click at [506, 345] on div at bounding box center [572, 301] width 345 height 372
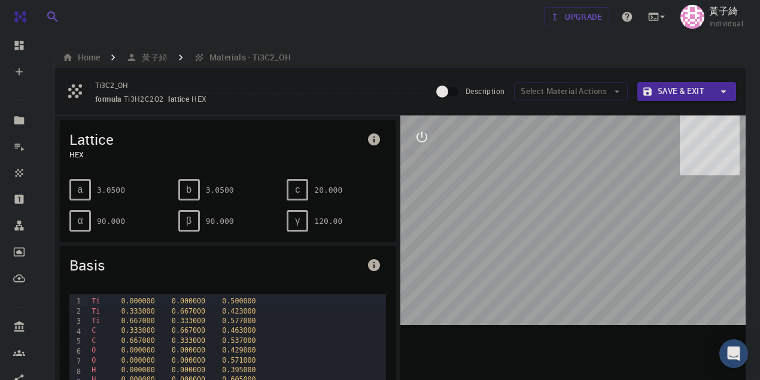
drag, startPoint x: 544, startPoint y: 218, endPoint x: 578, endPoint y: 193, distance: 42.7
click at [578, 193] on div at bounding box center [572, 301] width 345 height 372
click at [482, 154] on div at bounding box center [572, 301] width 345 height 372
click at [371, 139] on icon "info" at bounding box center [374, 139] width 12 height 12
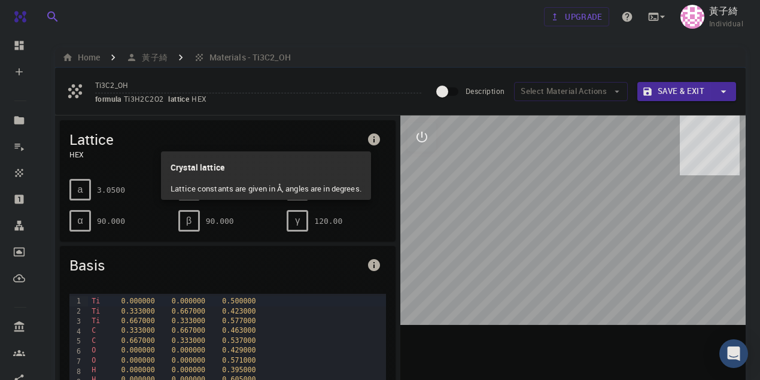
click at [445, 215] on div at bounding box center [380, 190] width 760 height 380
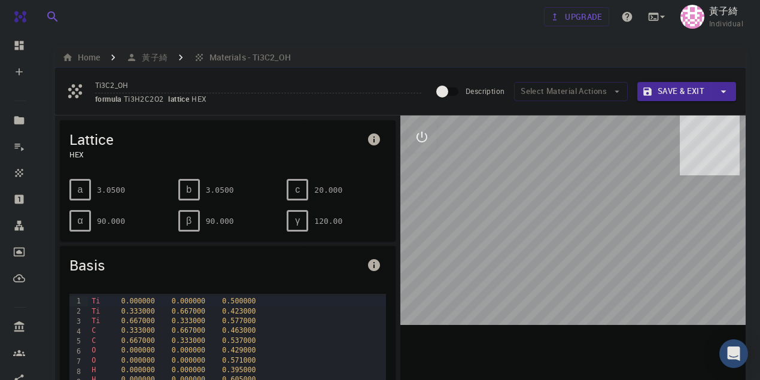
click at [424, 138] on icon "interactive" at bounding box center [422, 137] width 14 height 14
drag, startPoint x: 507, startPoint y: 224, endPoint x: 552, endPoint y: 227, distance: 45.0
click at [552, 227] on div at bounding box center [572, 301] width 345 height 372
click at [553, 220] on div at bounding box center [572, 301] width 345 height 372
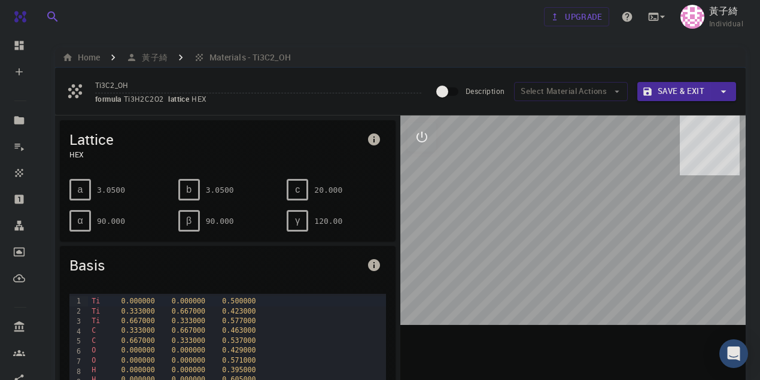
click at [427, 137] on icon "interactive" at bounding box center [422, 137] width 14 height 14
click at [426, 138] on icon "interactive" at bounding box center [422, 137] width 14 height 14
click at [426, 138] on icon "interactive" at bounding box center [421, 137] width 11 height 11
click at [427, 134] on icon "interactive" at bounding box center [422, 137] width 14 height 14
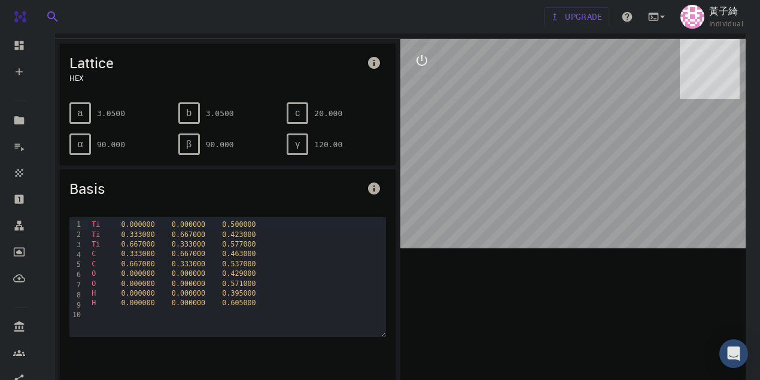
scroll to position [80, 0]
